Goal: Task Accomplishment & Management: Use online tool/utility

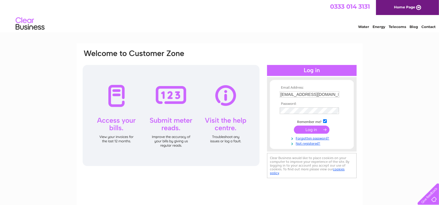
click at [312, 130] on input "submit" at bounding box center [312, 130] width 36 height 8
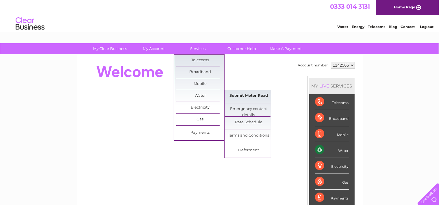
click at [234, 95] on link "Submit Meter Read" at bounding box center [249, 96] width 48 height 12
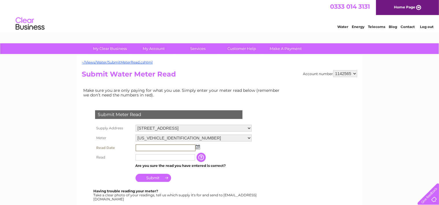
click at [152, 149] on input "text" at bounding box center [166, 148] width 60 height 7
click at [198, 148] on img at bounding box center [197, 147] width 4 height 5
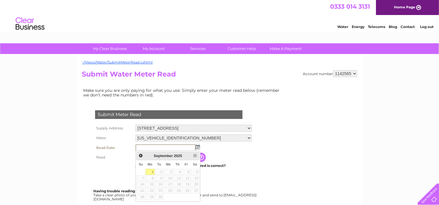
click at [151, 172] on link "1" at bounding box center [150, 172] width 9 height 6
type input "2025/09/01"
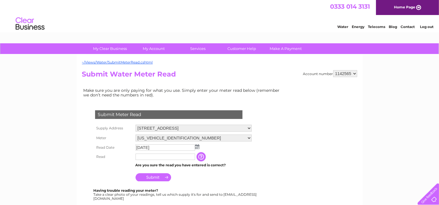
click at [148, 157] on input "text" at bounding box center [166, 157] width 60 height 6
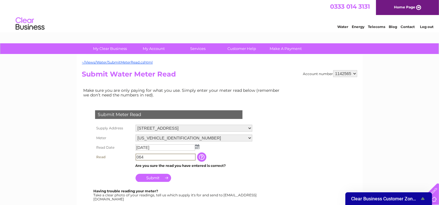
type input "064"
click at [153, 178] on input "Submit" at bounding box center [154, 178] width 36 height 8
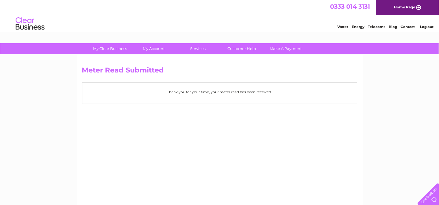
click at [425, 27] on link "Log out" at bounding box center [427, 27] width 14 height 4
